Goal: Task Accomplishment & Management: Manage account settings

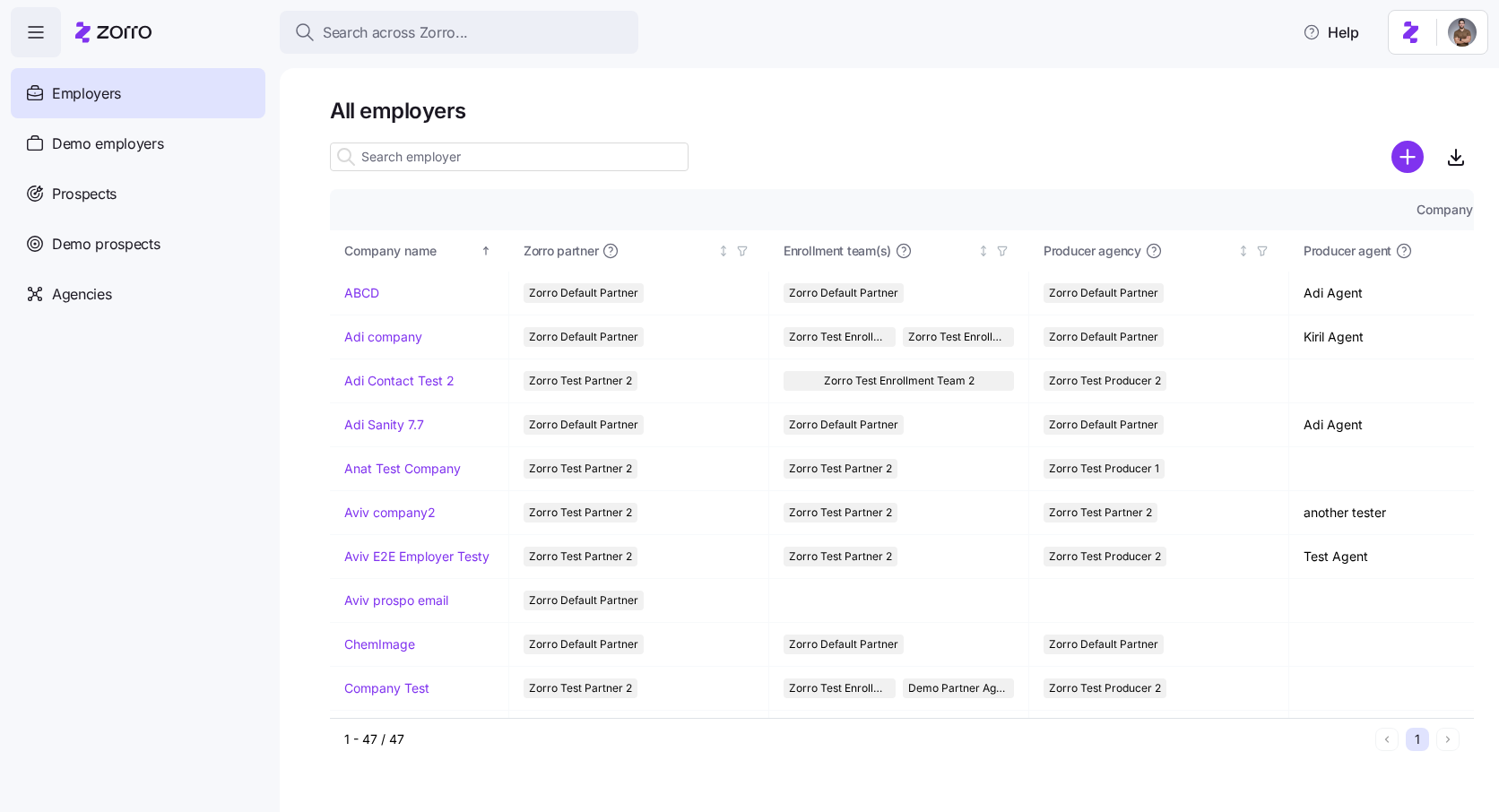
click at [408, 161] on input at bounding box center [509, 157] width 358 height 29
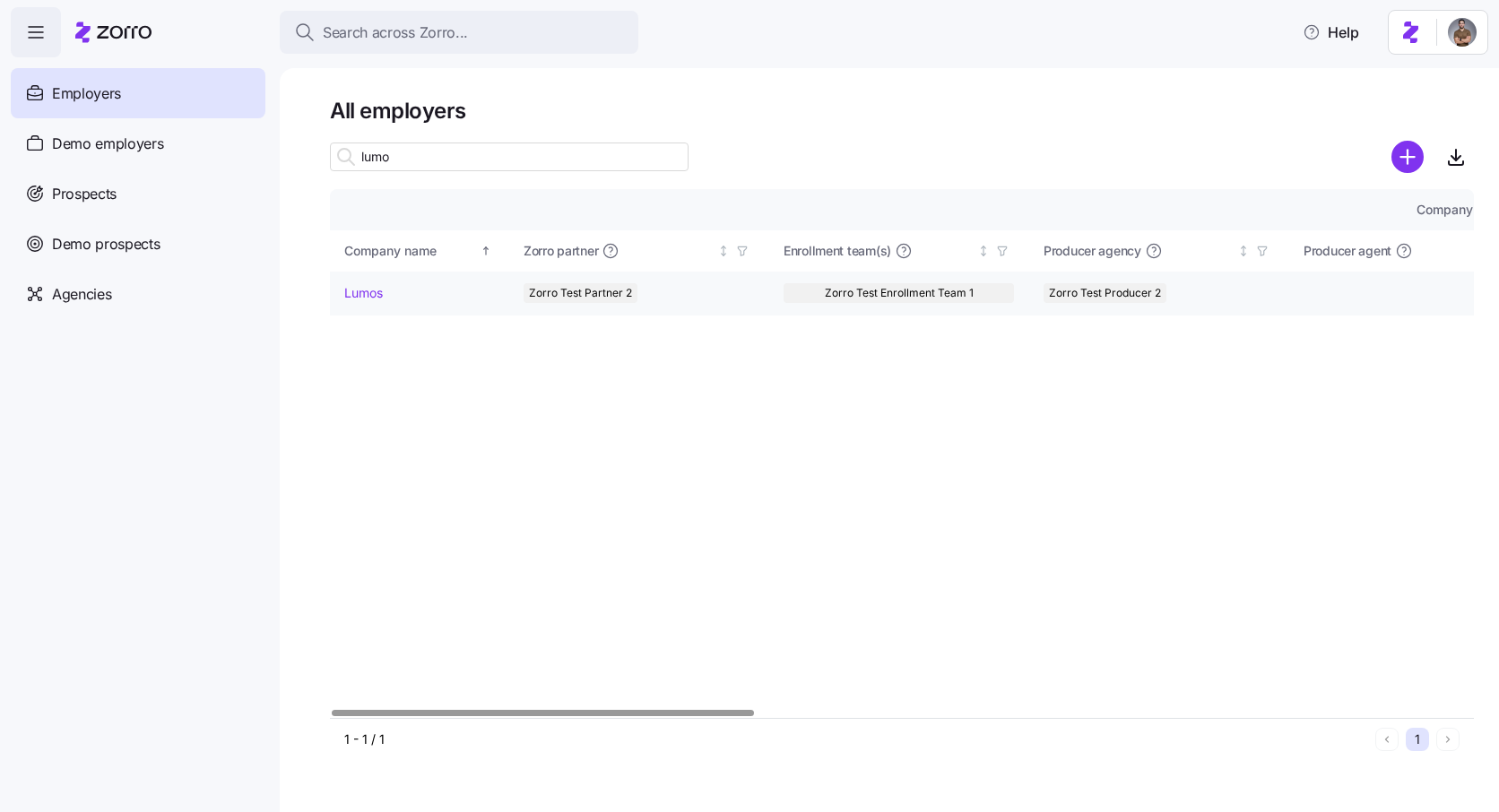
type input "lumo"
click at [371, 296] on link "Lumos" at bounding box center [364, 293] width 38 height 18
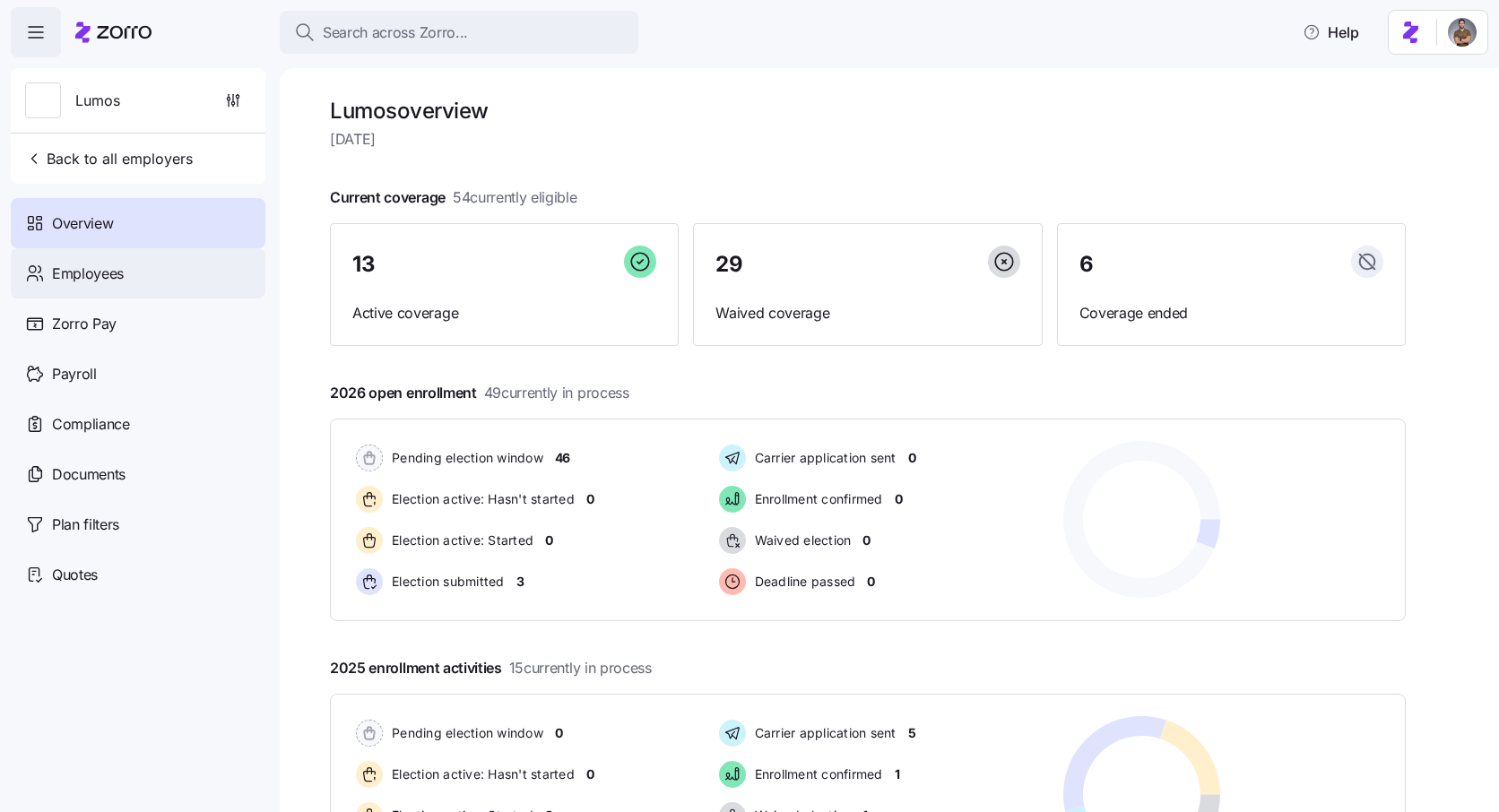
click at [164, 269] on div "Employees" at bounding box center [138, 273] width 255 height 50
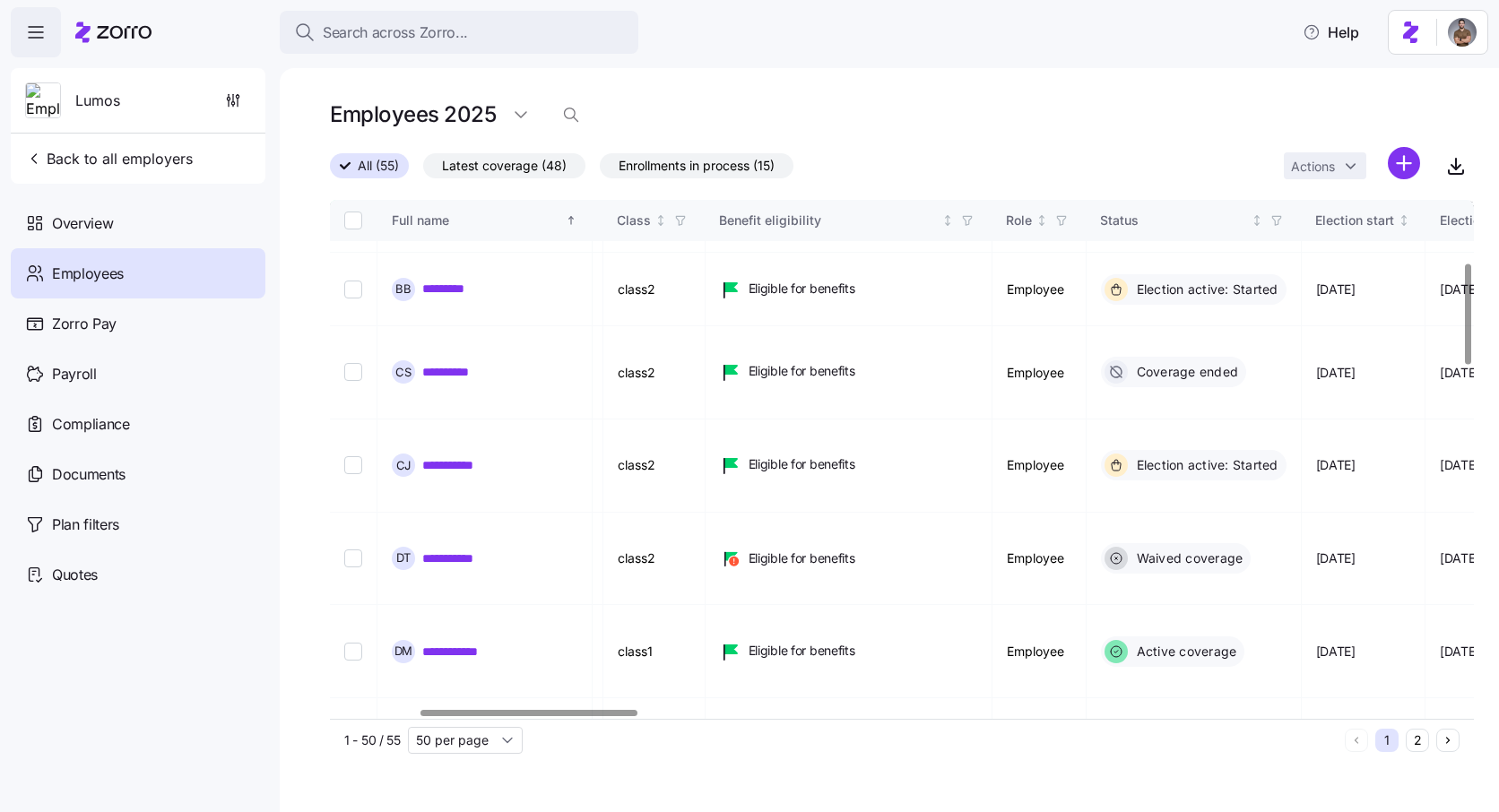
scroll to position [322, 468]
click at [475, 808] on link "**********" at bounding box center [454, 817] width 64 height 18
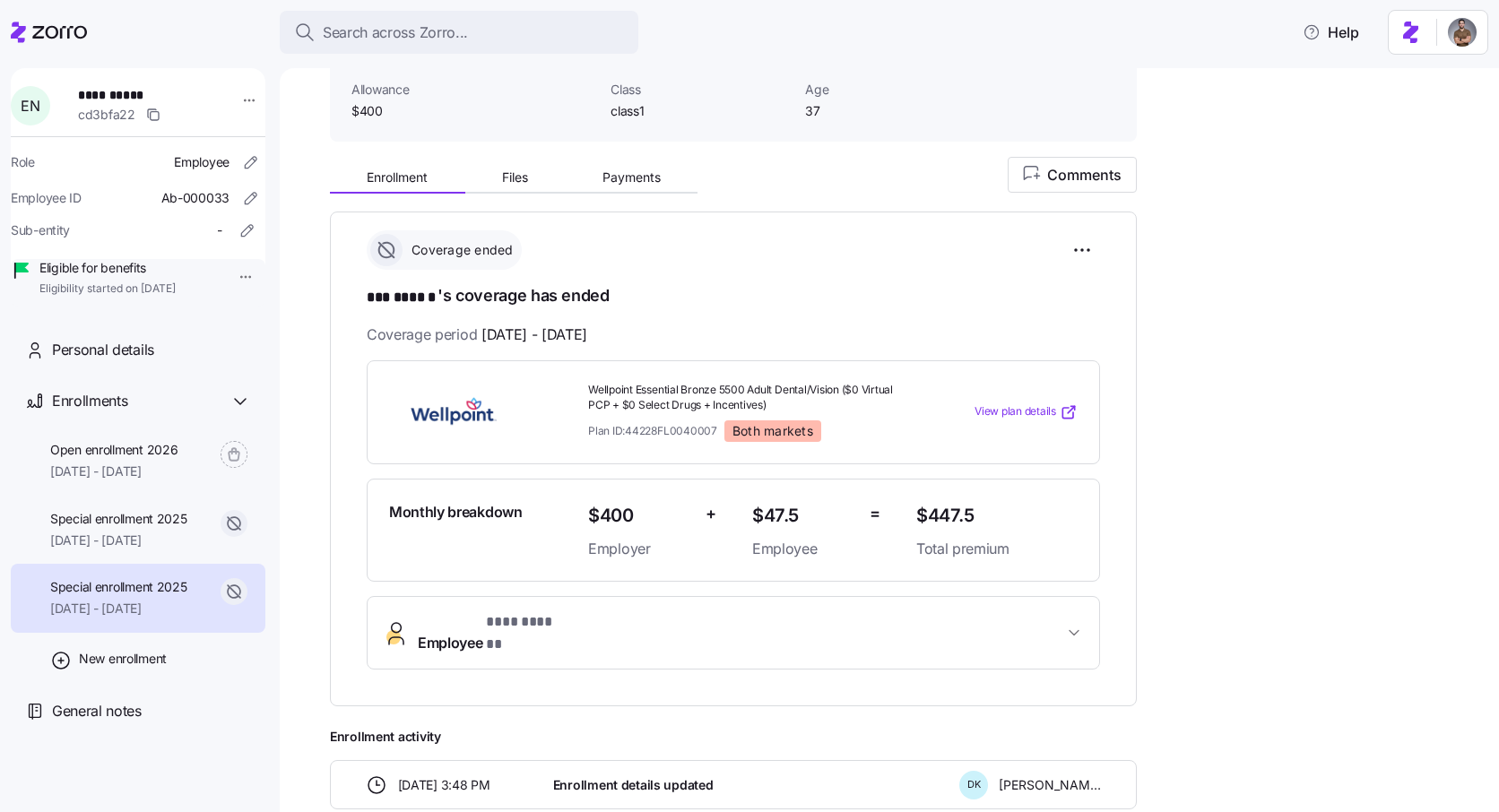
scroll to position [116, 0]
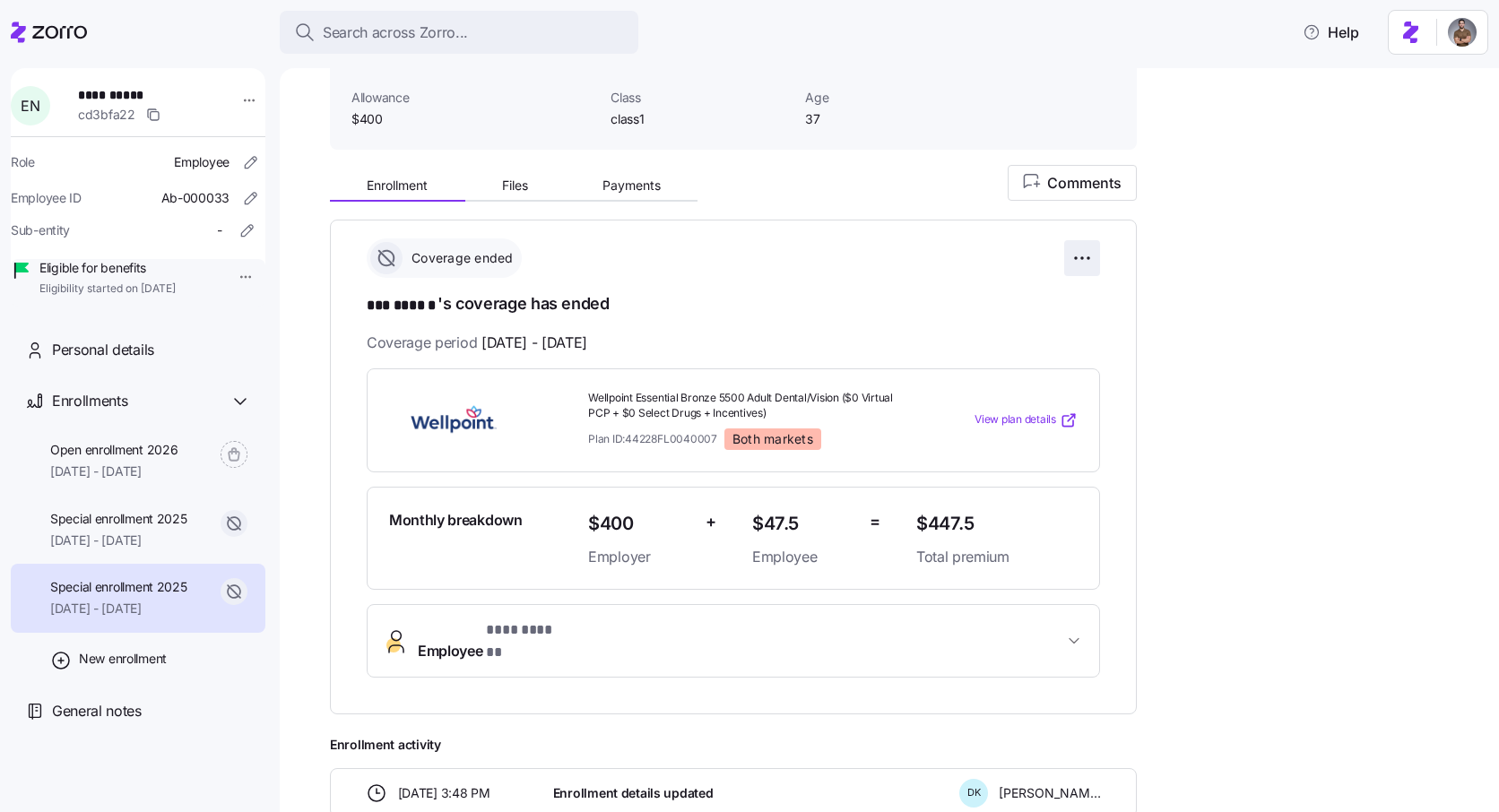
click at [1089, 262] on html "**********" at bounding box center [750, 401] width 1499 height 802
click at [201, 525] on html "**********" at bounding box center [750, 401] width 1499 height 802
click at [184, 528] on span "Special enrollment 2025" at bounding box center [118, 519] width 137 height 18
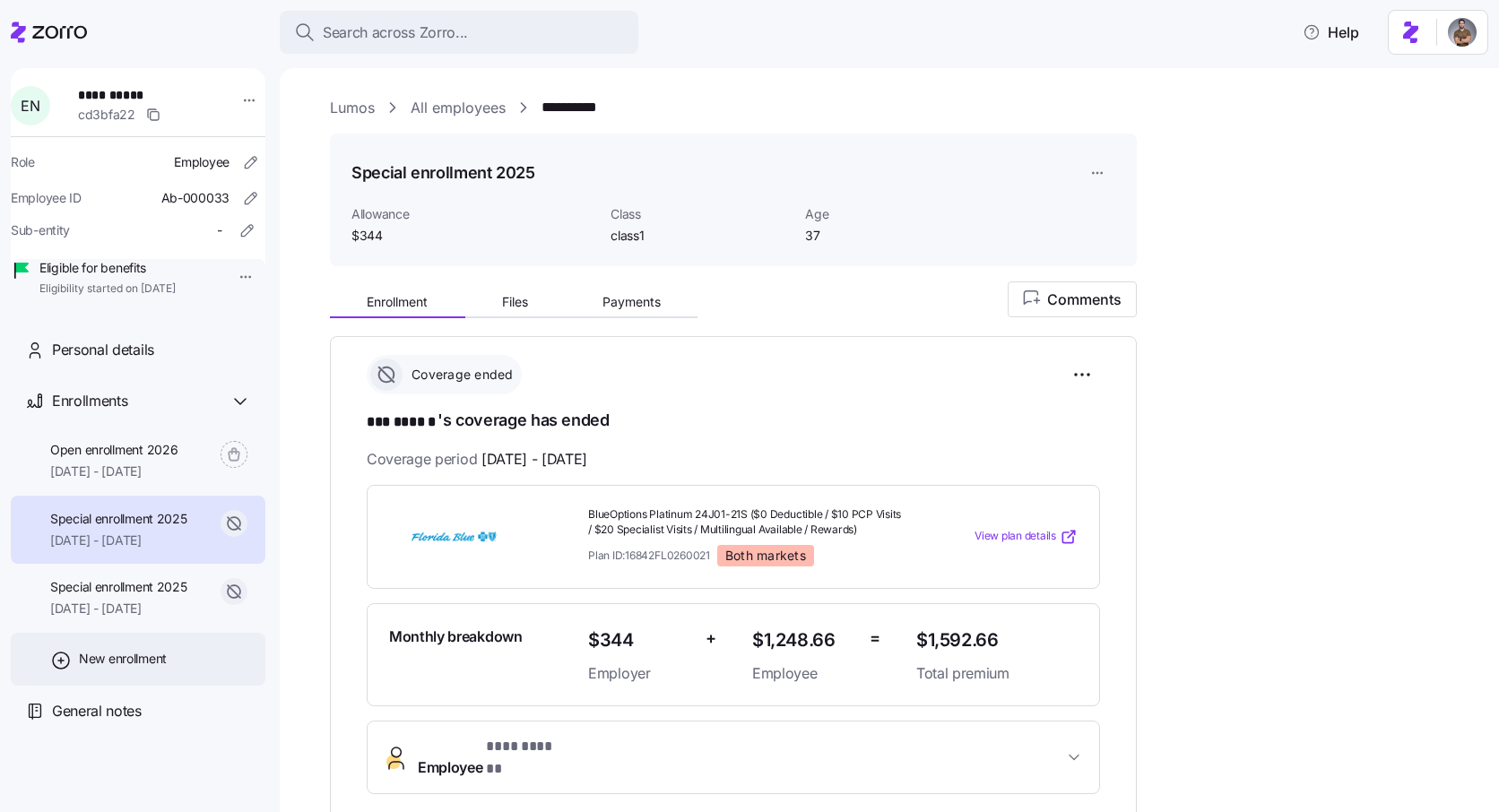
click at [152, 668] on span "New enrollment" at bounding box center [122, 660] width 88 height 18
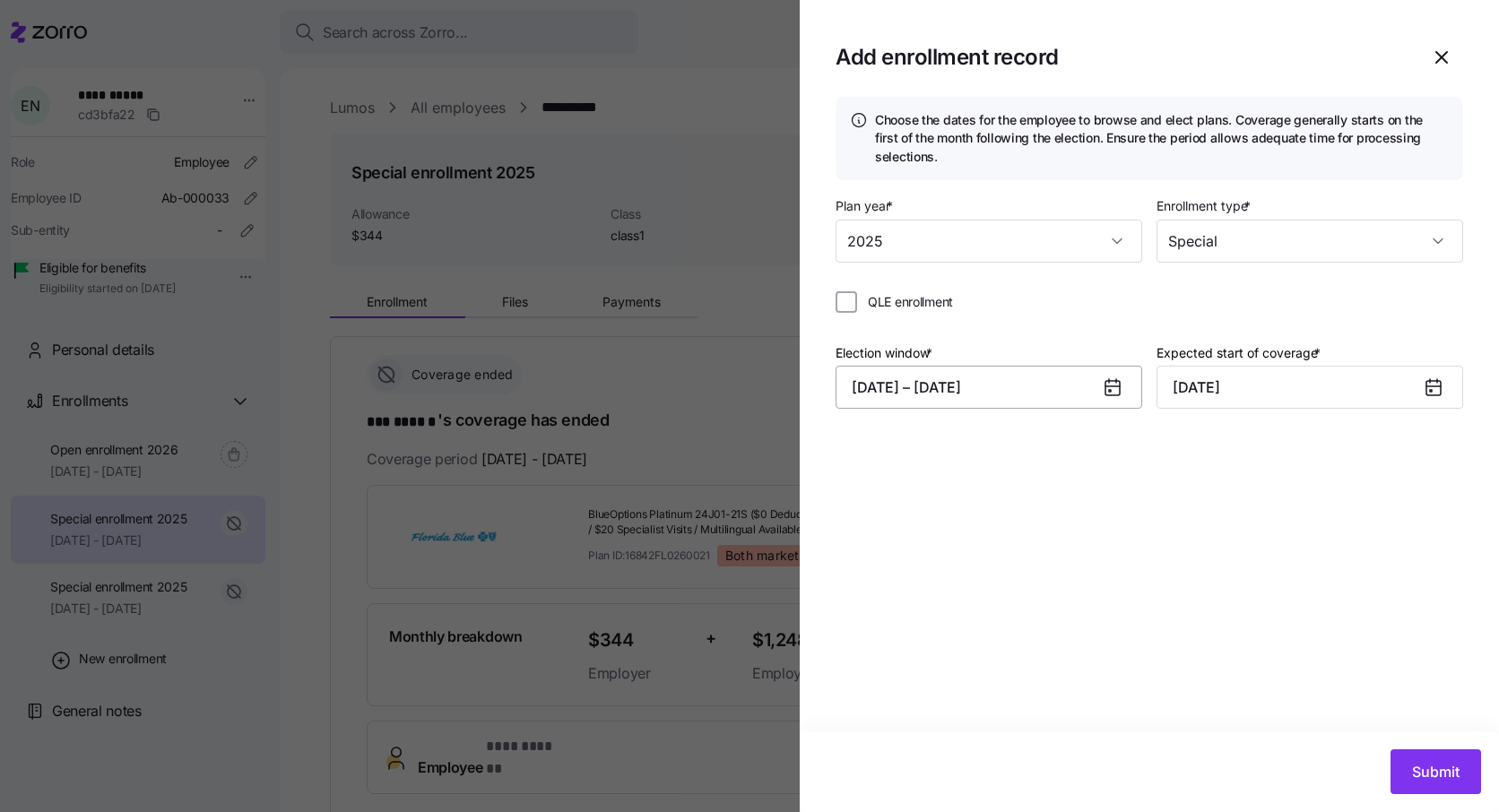
click at [1033, 392] on button "[DATE] – [DATE]" at bounding box center [989, 386] width 307 height 43
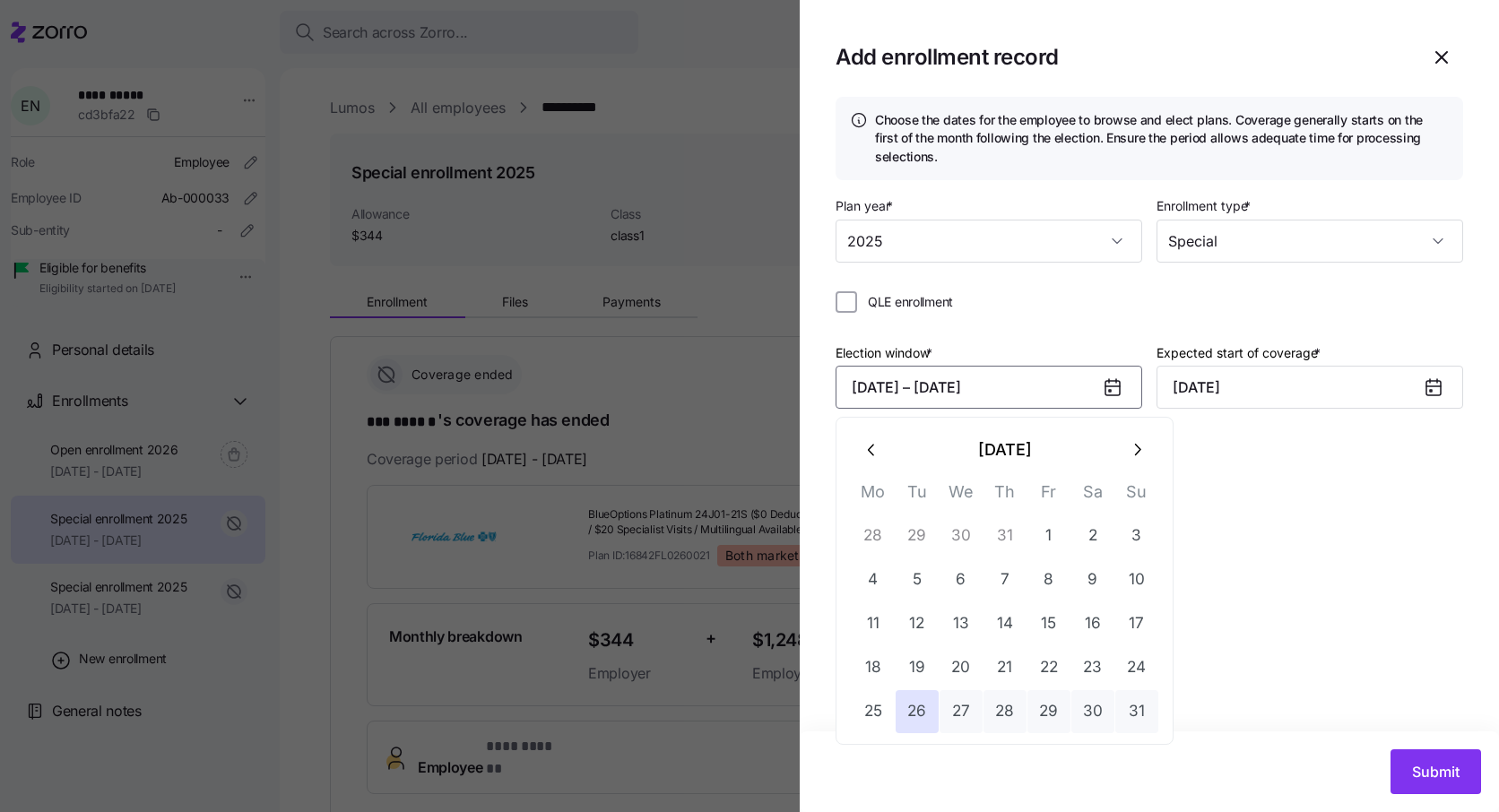
click at [1354, 591] on div "Choose the dates for the employee to browse and elect plans. Coverage generally…" at bounding box center [1150, 415] width 700 height 635
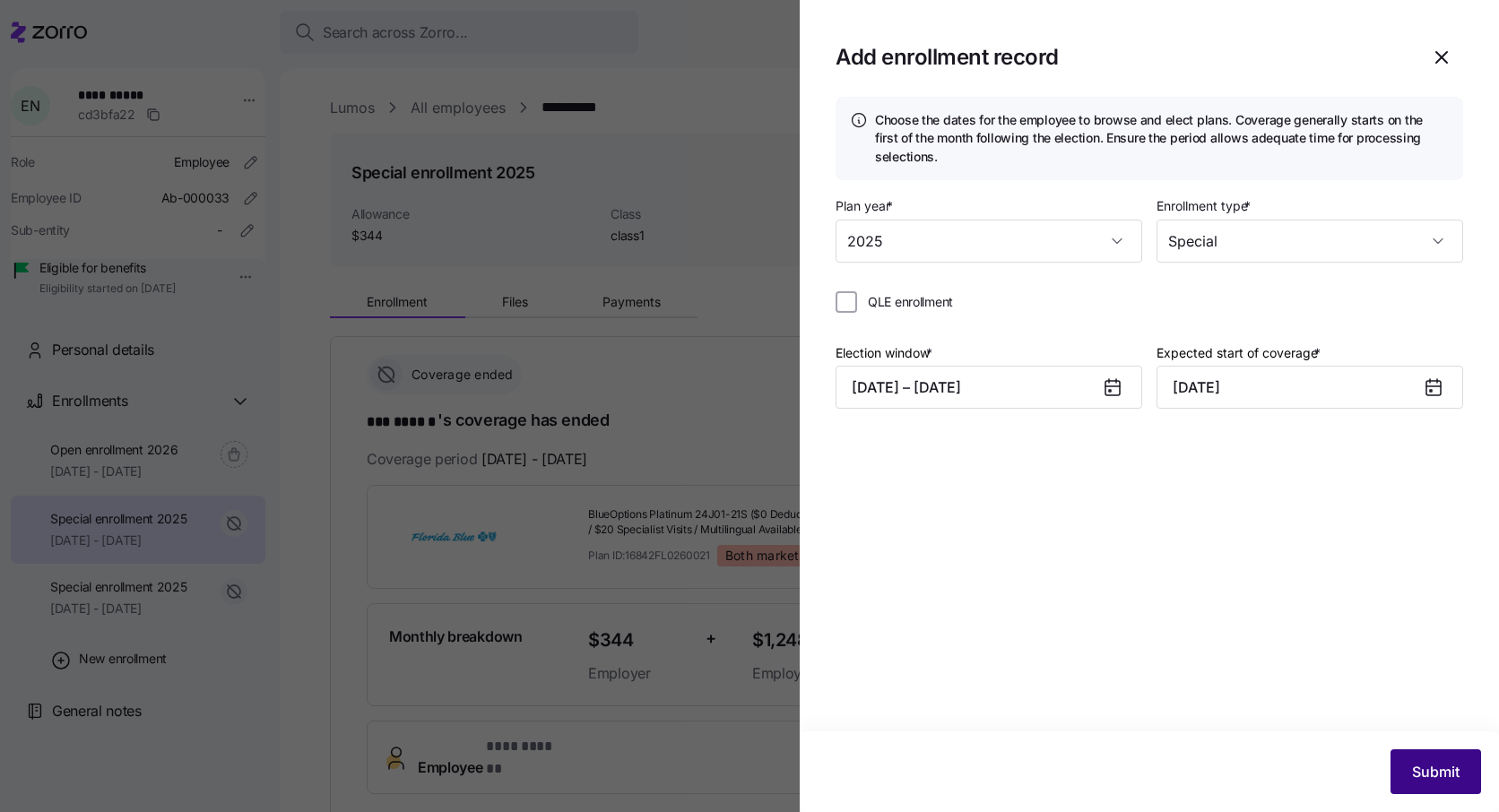
click at [1441, 773] on span "Submit" at bounding box center [1436, 772] width 47 height 22
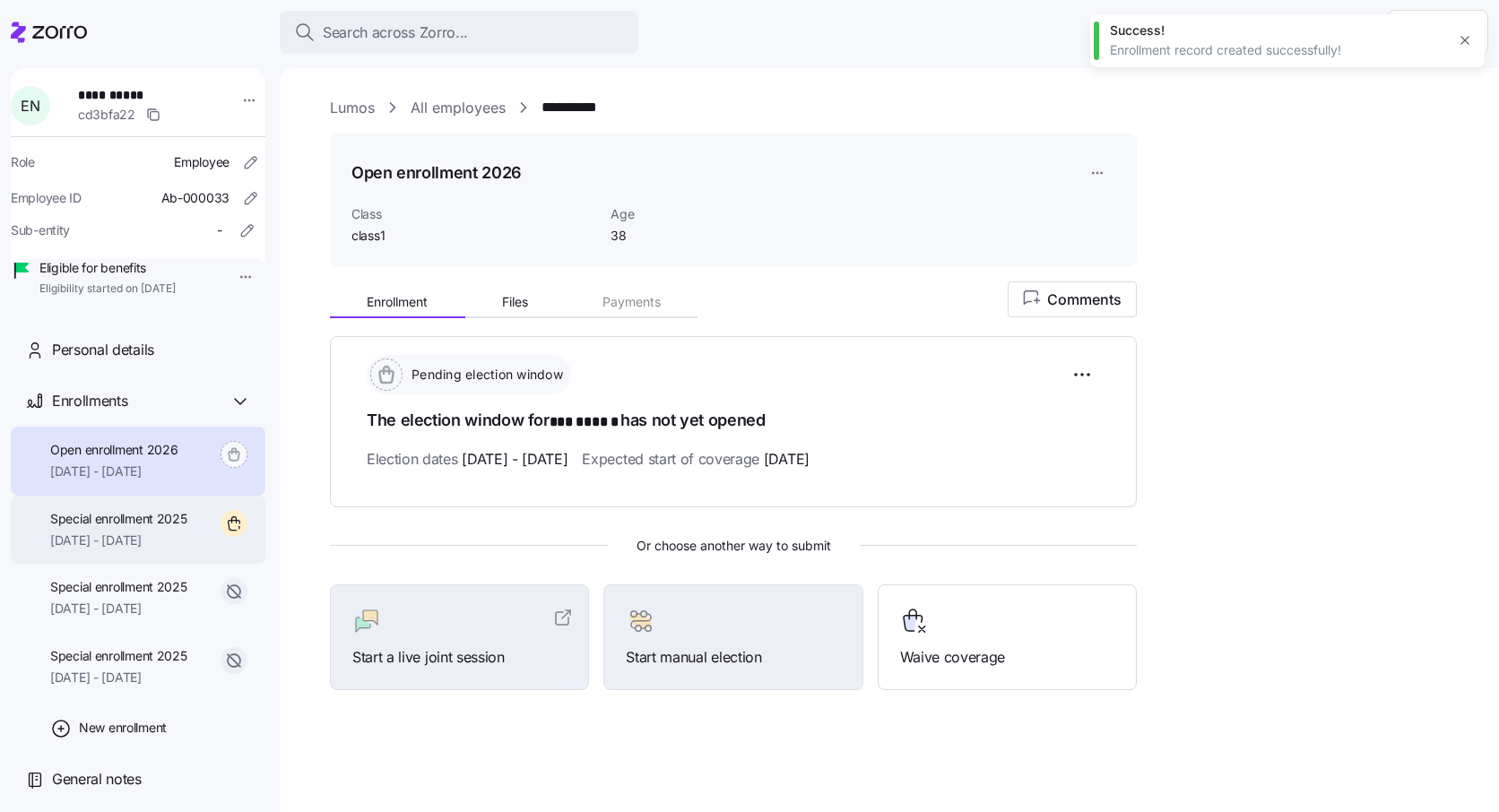
click at [191, 551] on div "Special enrollment 2025 [DATE] - [DATE]" at bounding box center [138, 531] width 255 height 69
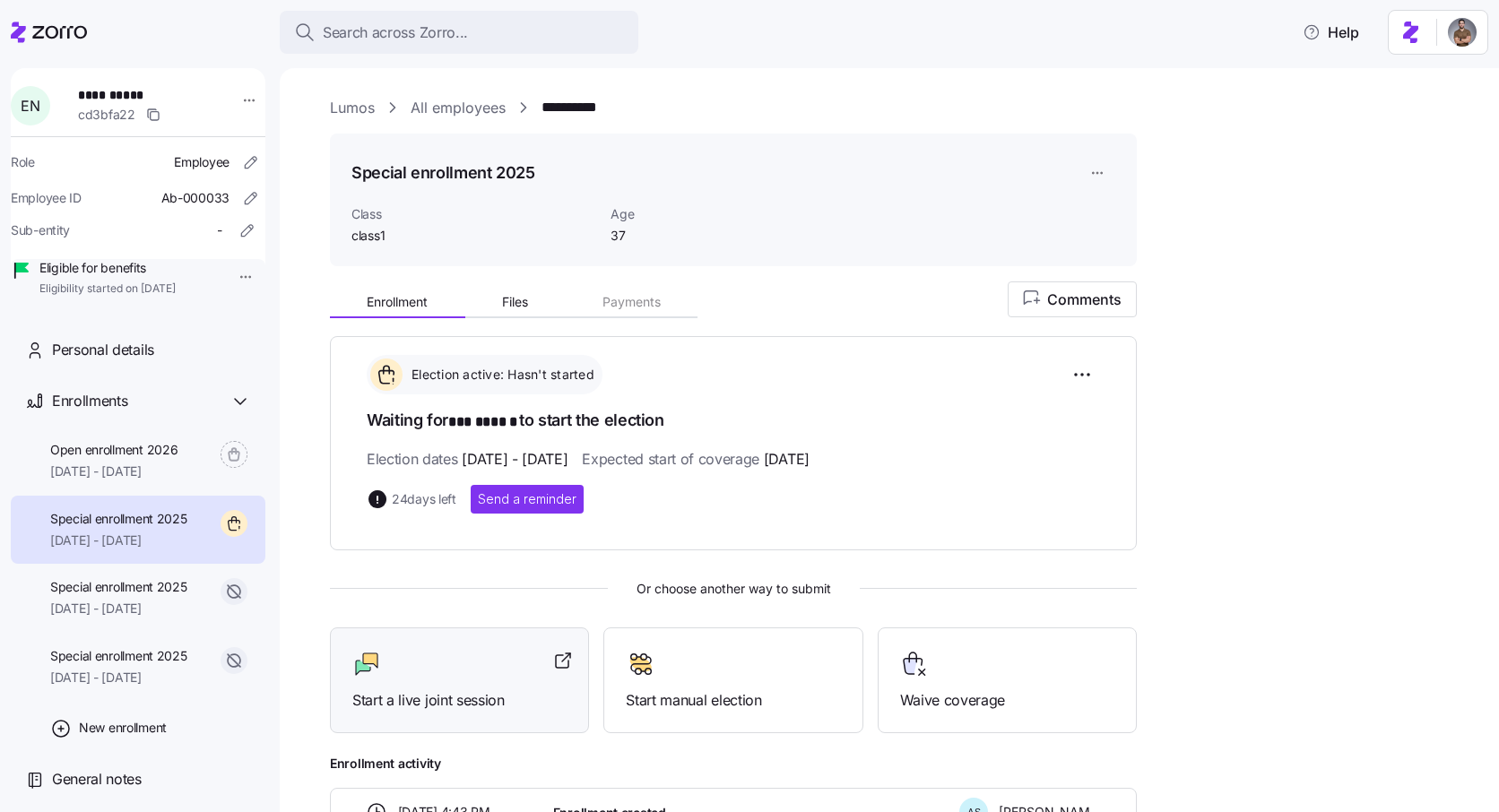
click at [435, 681] on div "Start a live joint session" at bounding box center [459, 681] width 214 height 62
